Goal: Information Seeking & Learning: Check status

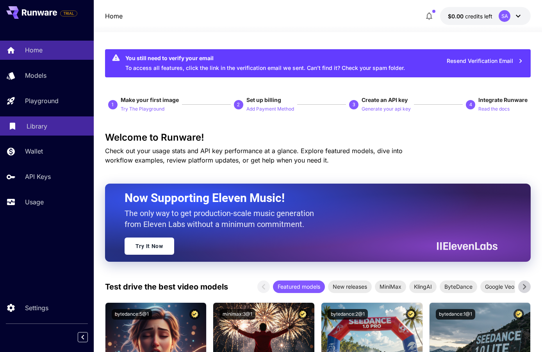
click at [48, 124] on div "Library" at bounding box center [57, 125] width 61 height 9
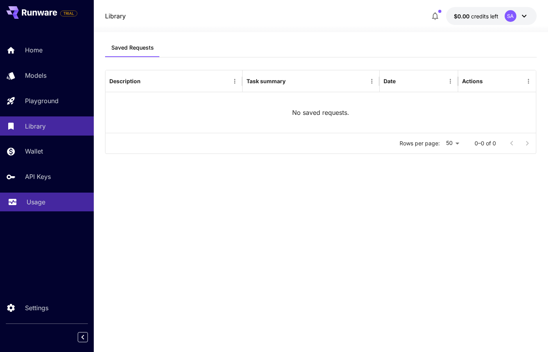
click at [49, 202] on div "Usage" at bounding box center [57, 201] width 61 height 9
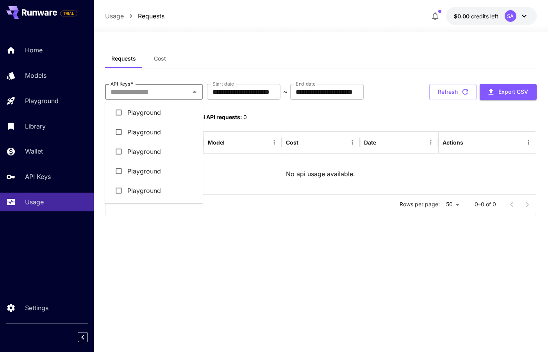
click at [149, 93] on input "API Keys   *" at bounding box center [147, 91] width 80 height 11
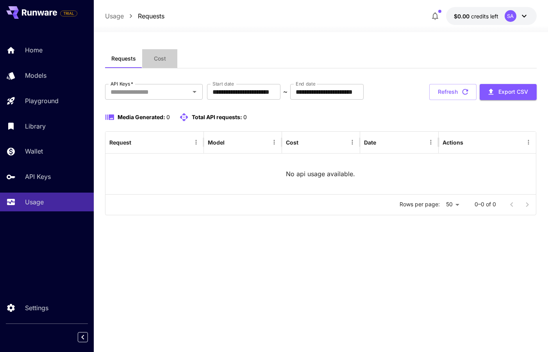
click at [152, 61] on button "Cost" at bounding box center [159, 58] width 35 height 19
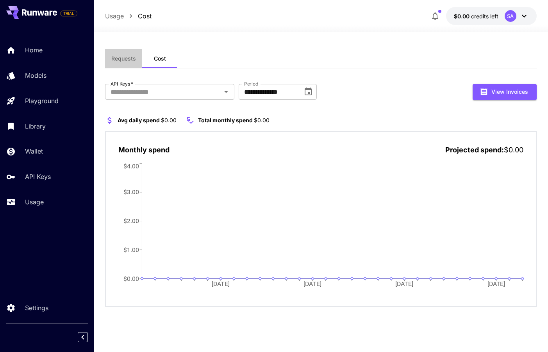
click at [133, 55] on span "Requests" at bounding box center [123, 58] width 25 height 7
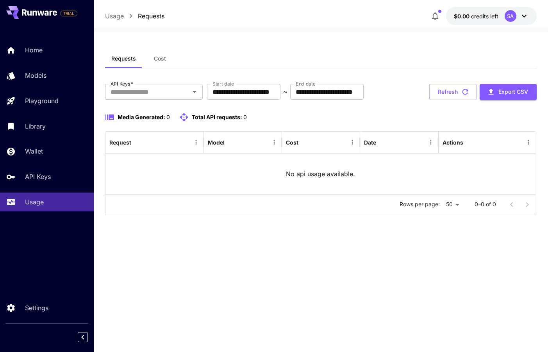
click at [523, 15] on icon at bounding box center [523, 15] width 9 height 9
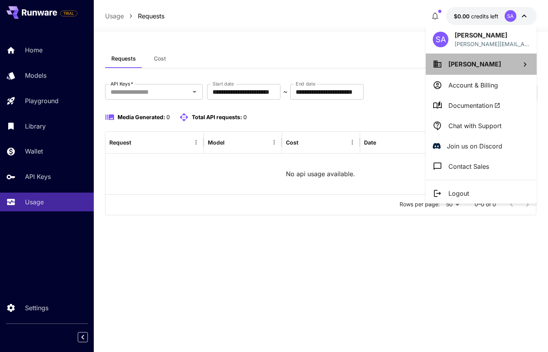
click at [476, 64] on span "[PERSON_NAME]" at bounding box center [474, 64] width 53 height 8
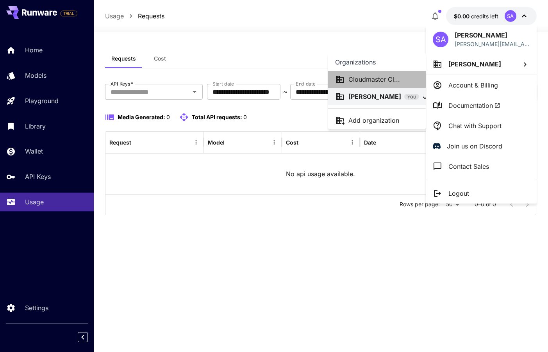
click at [380, 78] on p "Cloudmaster Cl..." at bounding box center [374, 79] width 52 height 9
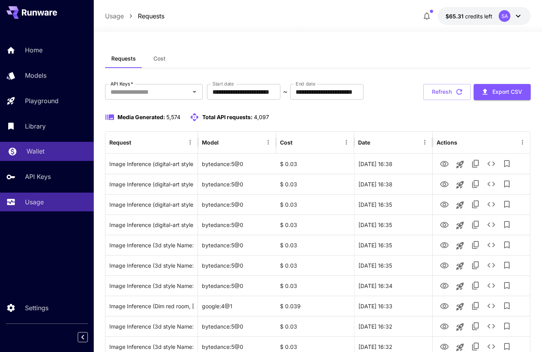
click at [37, 152] on p "Wallet" at bounding box center [36, 150] width 18 height 9
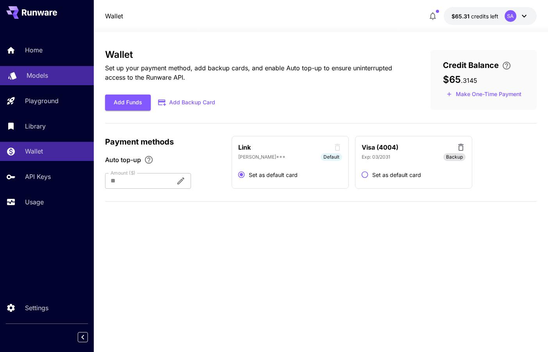
click at [38, 77] on p "Models" at bounding box center [37, 75] width 21 height 9
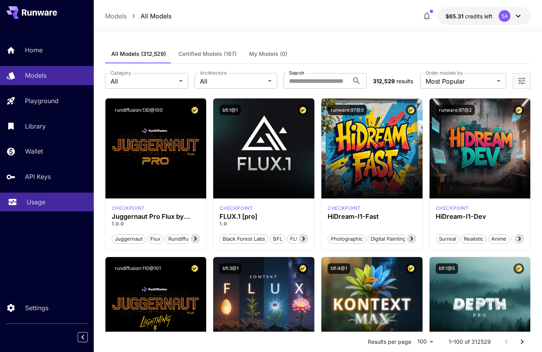
click at [37, 201] on p "Usage" at bounding box center [36, 201] width 19 height 9
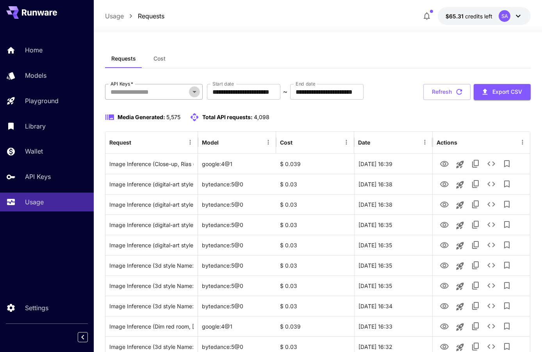
click at [196, 93] on icon "Open" at bounding box center [194, 91] width 9 height 9
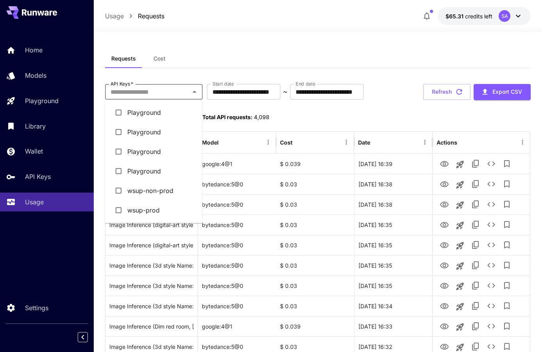
click at [156, 214] on li "wsup-prod" at bounding box center [154, 210] width 98 height 20
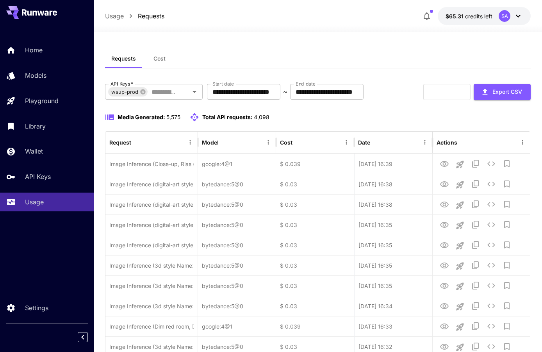
click at [312, 56] on div "Requests Cost" at bounding box center [318, 58] width 426 height 19
